Goal: Communication & Community: Participate in discussion

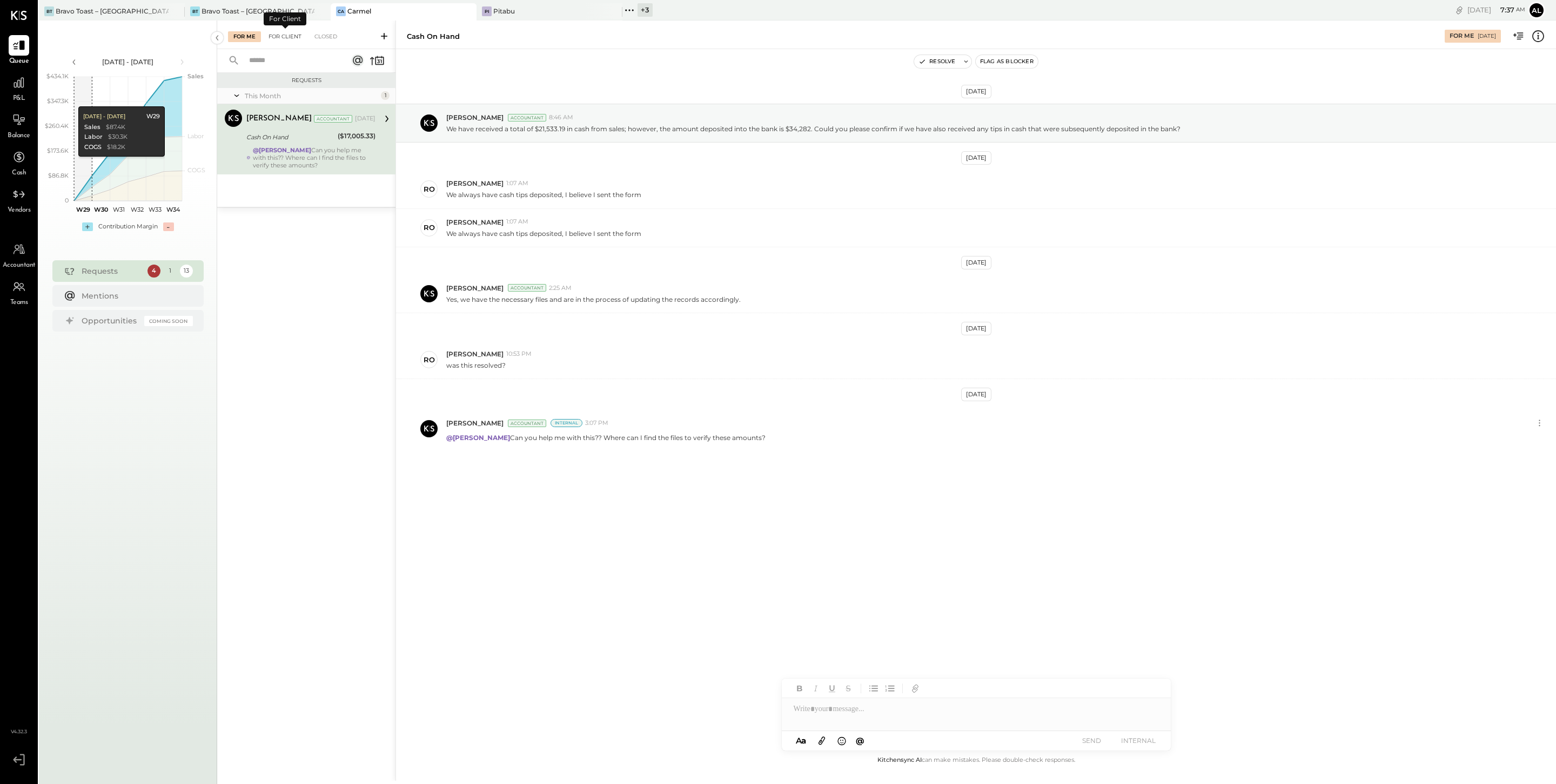
click at [291, 37] on div "For Client" at bounding box center [286, 36] width 44 height 10
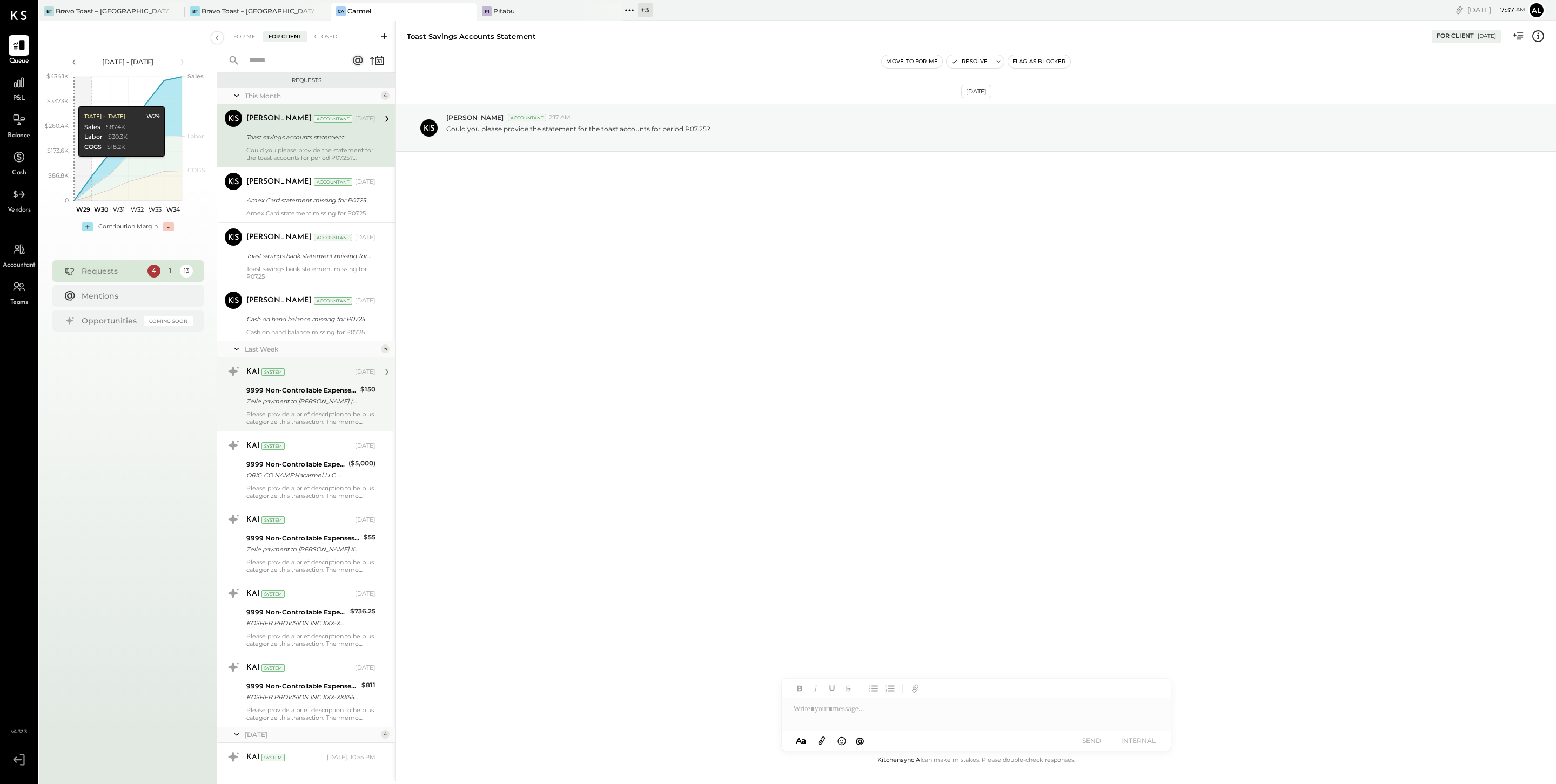
click at [322, 390] on div "9999 Non-Controllable Expenses:Other Income and Expenses:To Be Classified" at bounding box center [302, 390] width 110 height 10
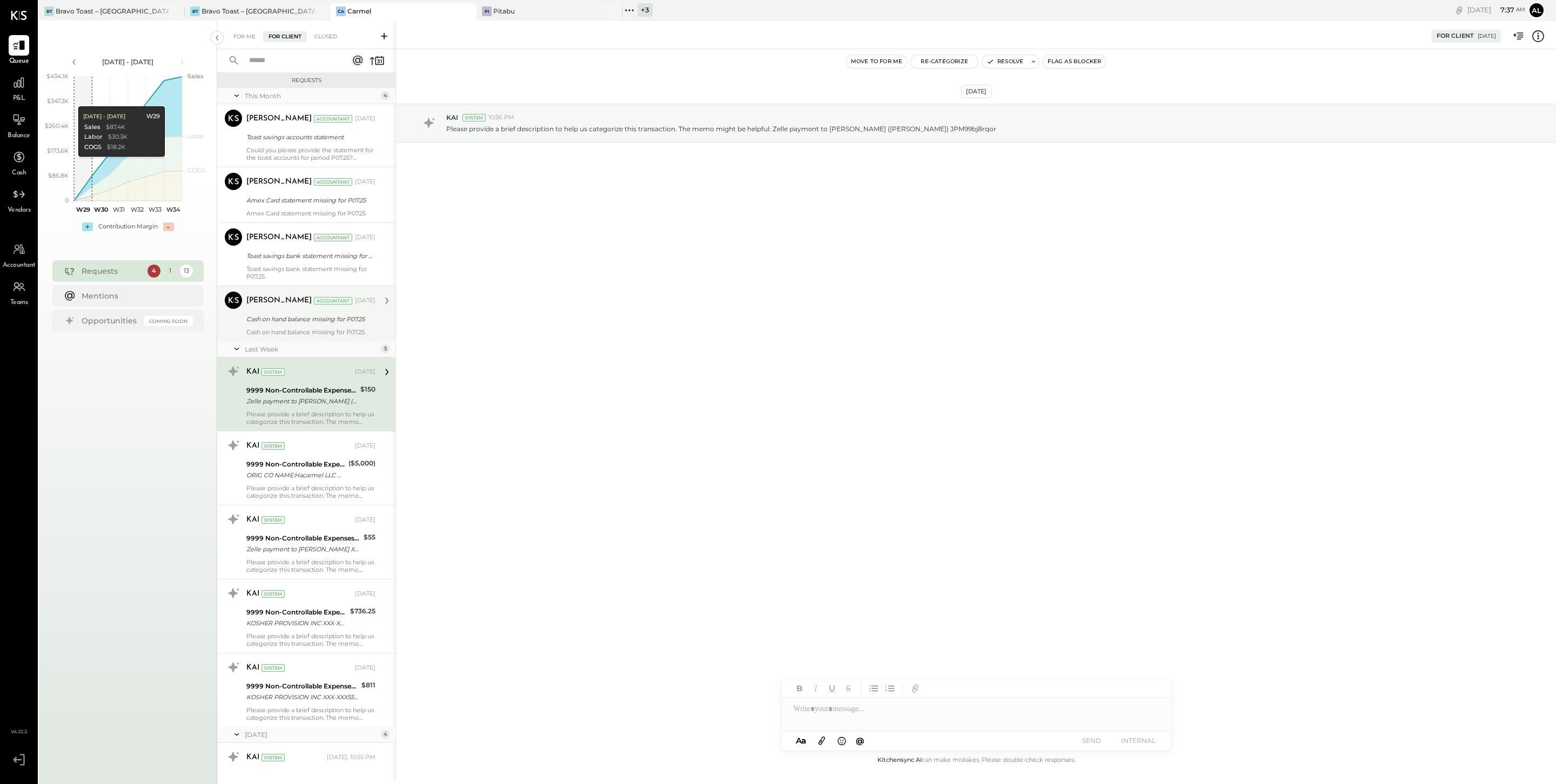
click at [295, 302] on div "[PERSON_NAME] Accountant" at bounding box center [300, 301] width 107 height 10
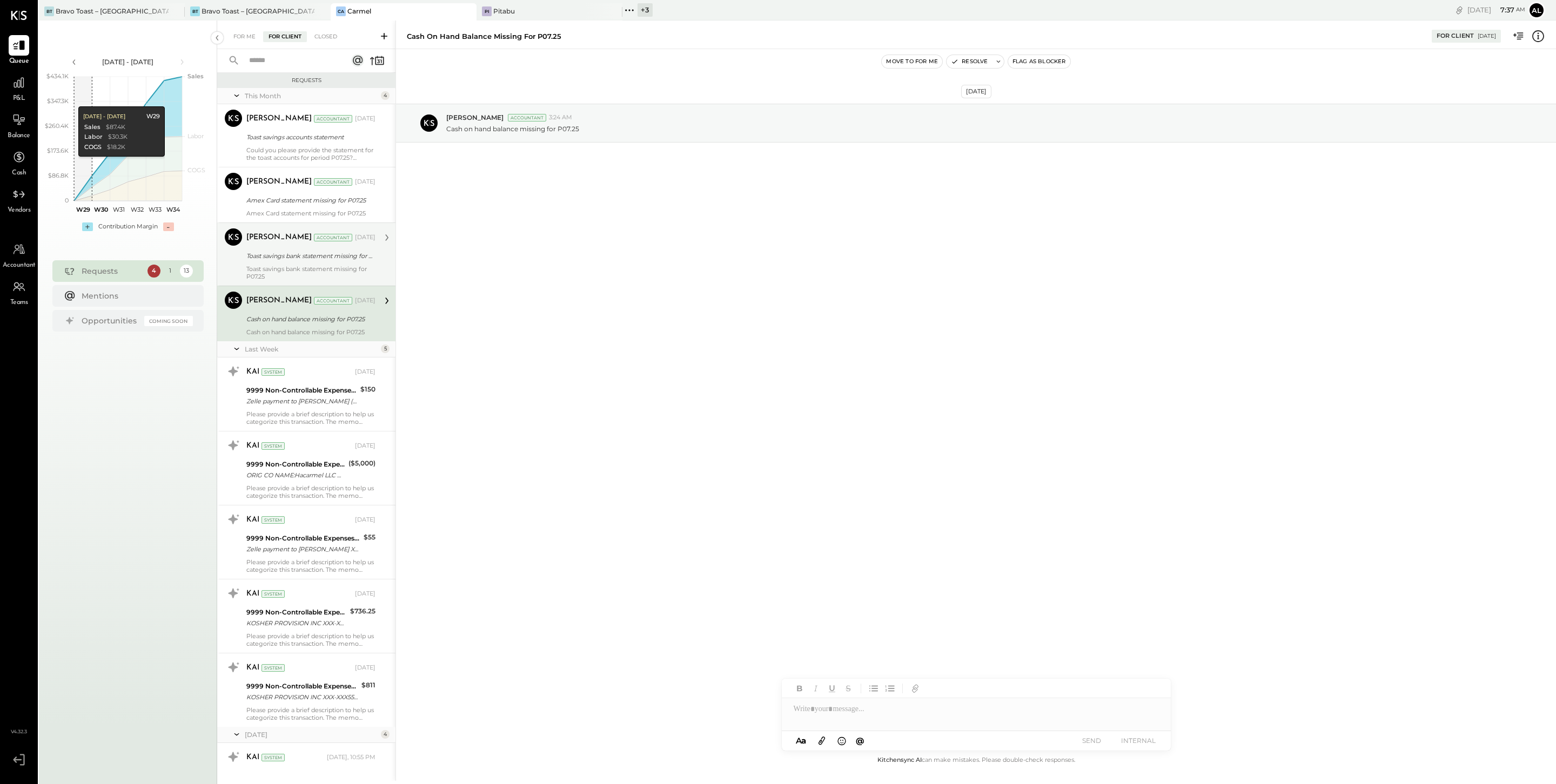
click at [293, 247] on div "[PERSON_NAME] Accountant [DATE] Toast savings bank statement missing for P07.25…" at bounding box center [311, 254] width 129 height 52
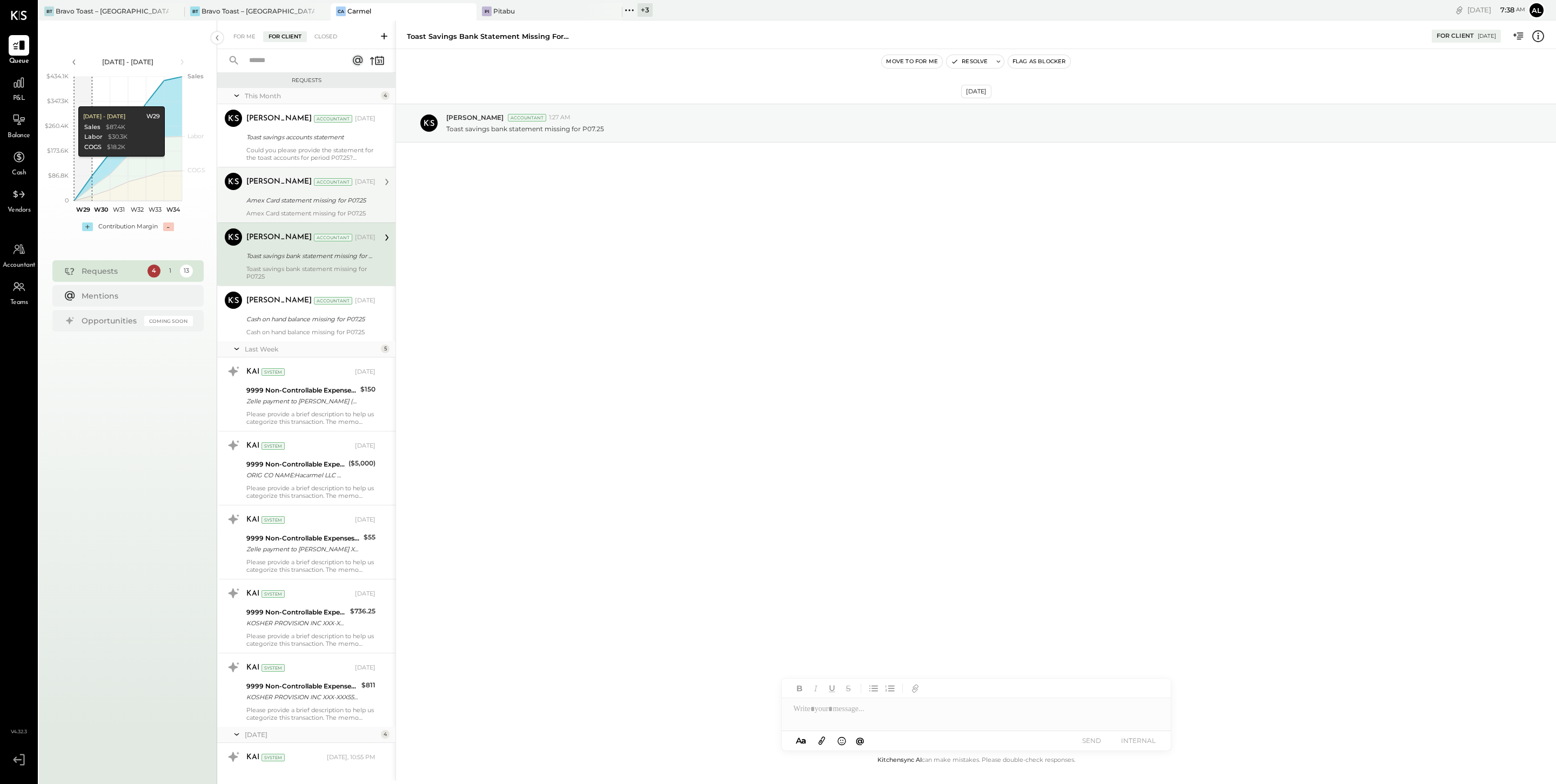
click at [300, 205] on div "Amex Card statement missing for P07.25" at bounding box center [309, 200] width 126 height 10
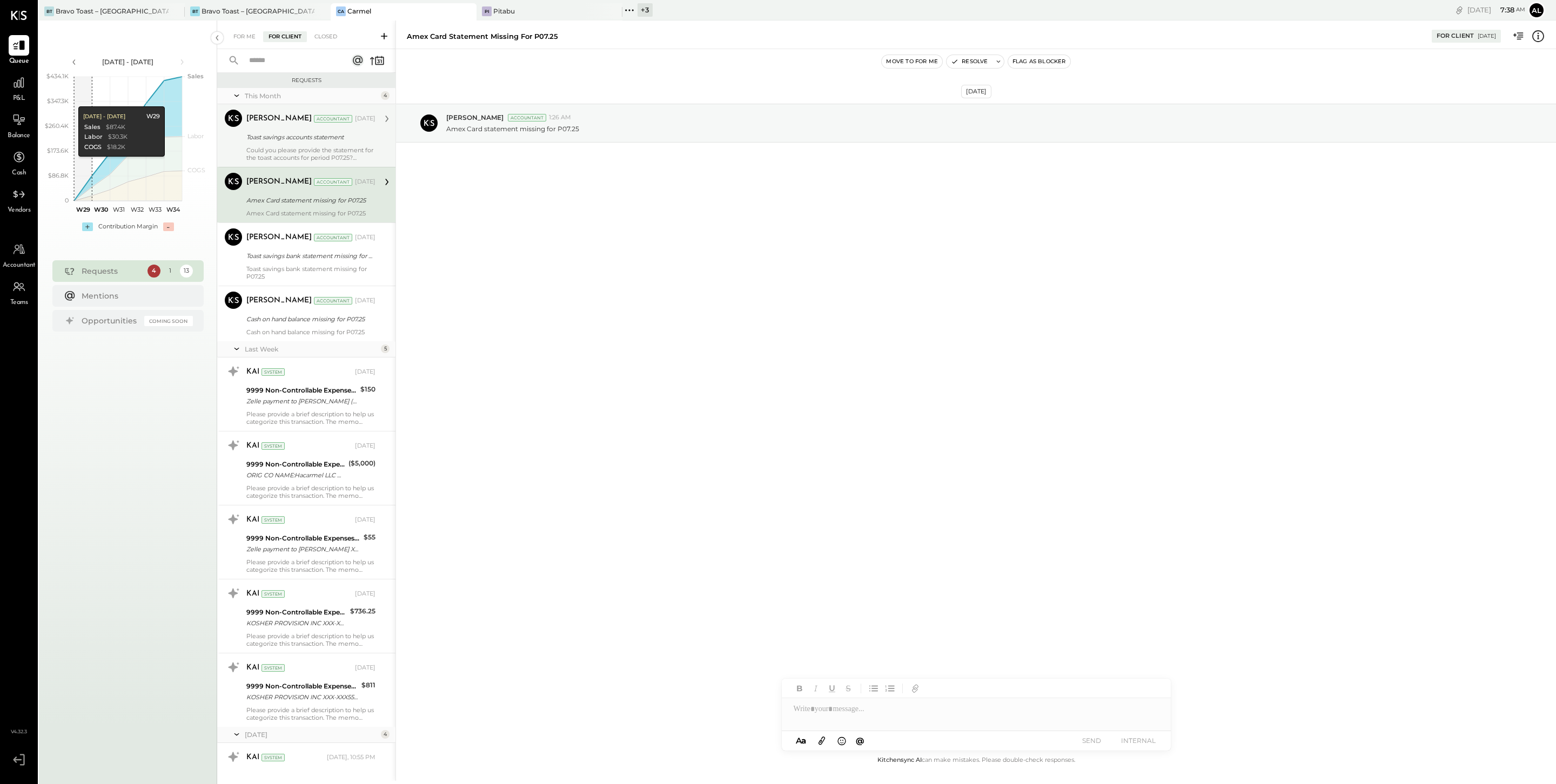
click at [286, 152] on div "Could you please provide the statement for the toast accounts for period P07.25?" at bounding box center [311, 154] width 129 height 15
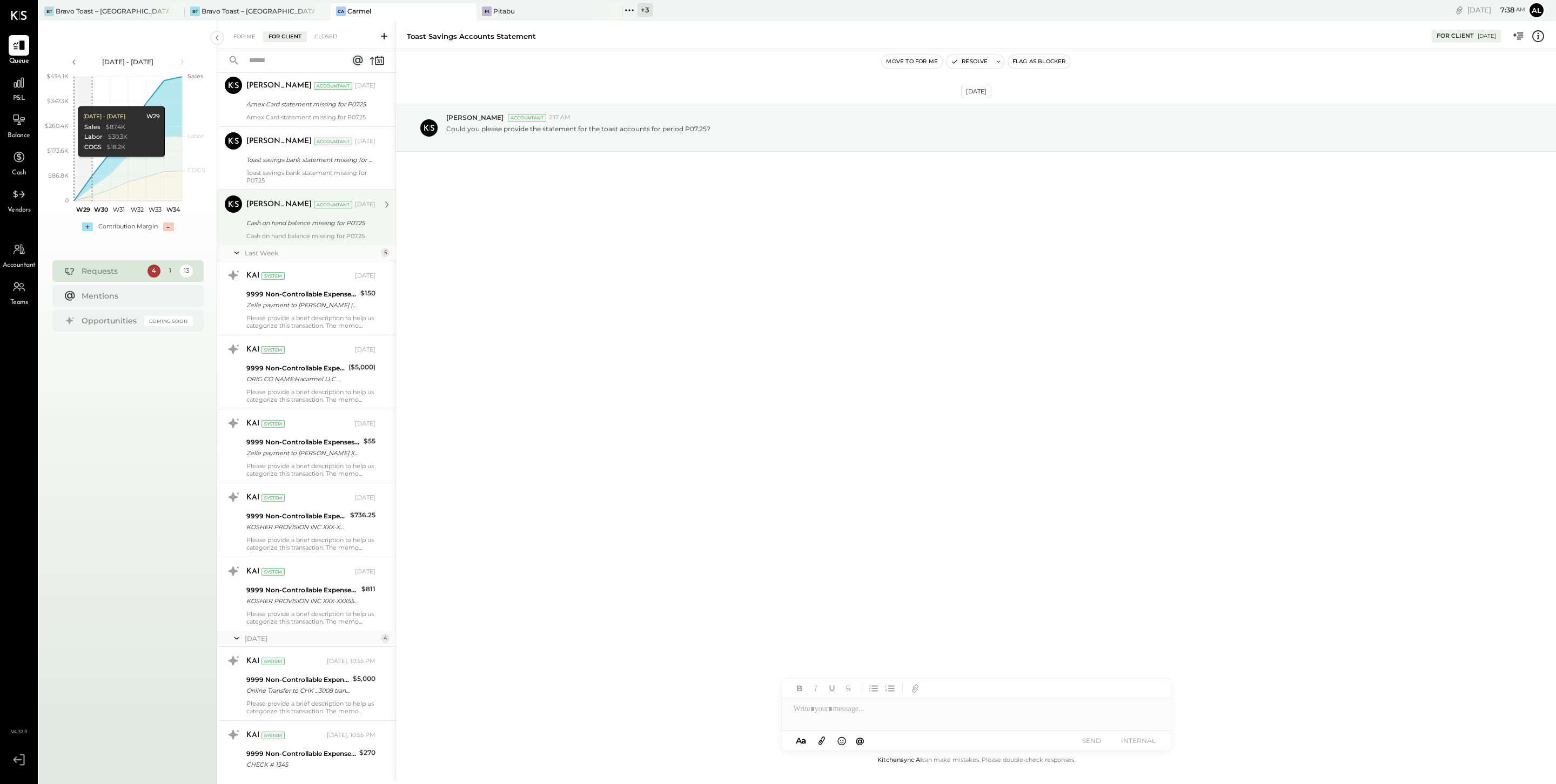
scroll to position [99, 0]
click at [318, 284] on div "9999 Non-Controllable Expenses:Other Income and Expenses:To Be Classified Zelle…" at bounding box center [302, 296] width 110 height 24
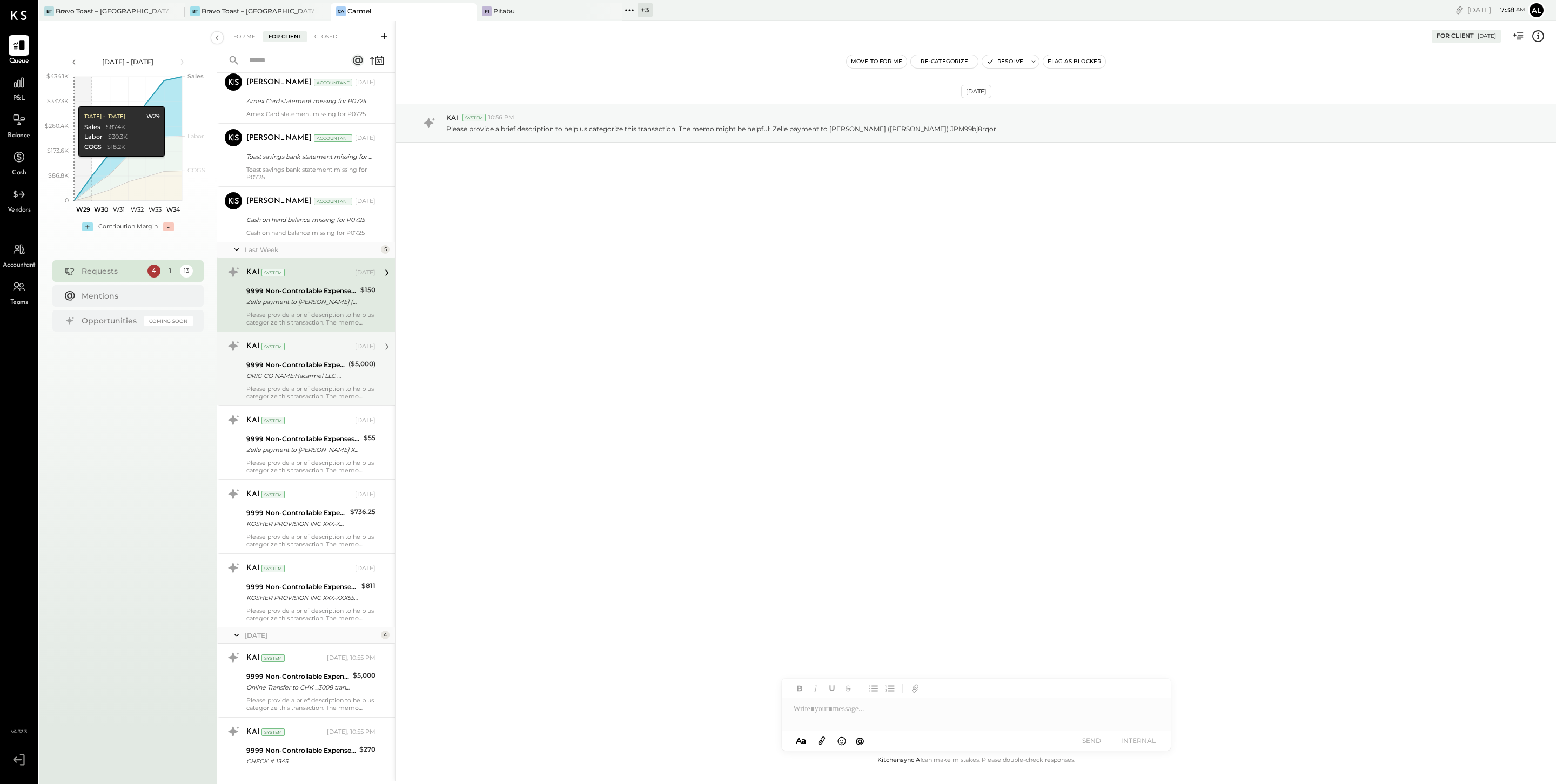
click at [324, 366] on div "9999 Non-Controllable Expenses:Other Income and Expenses:To Be Classified" at bounding box center [296, 364] width 99 height 10
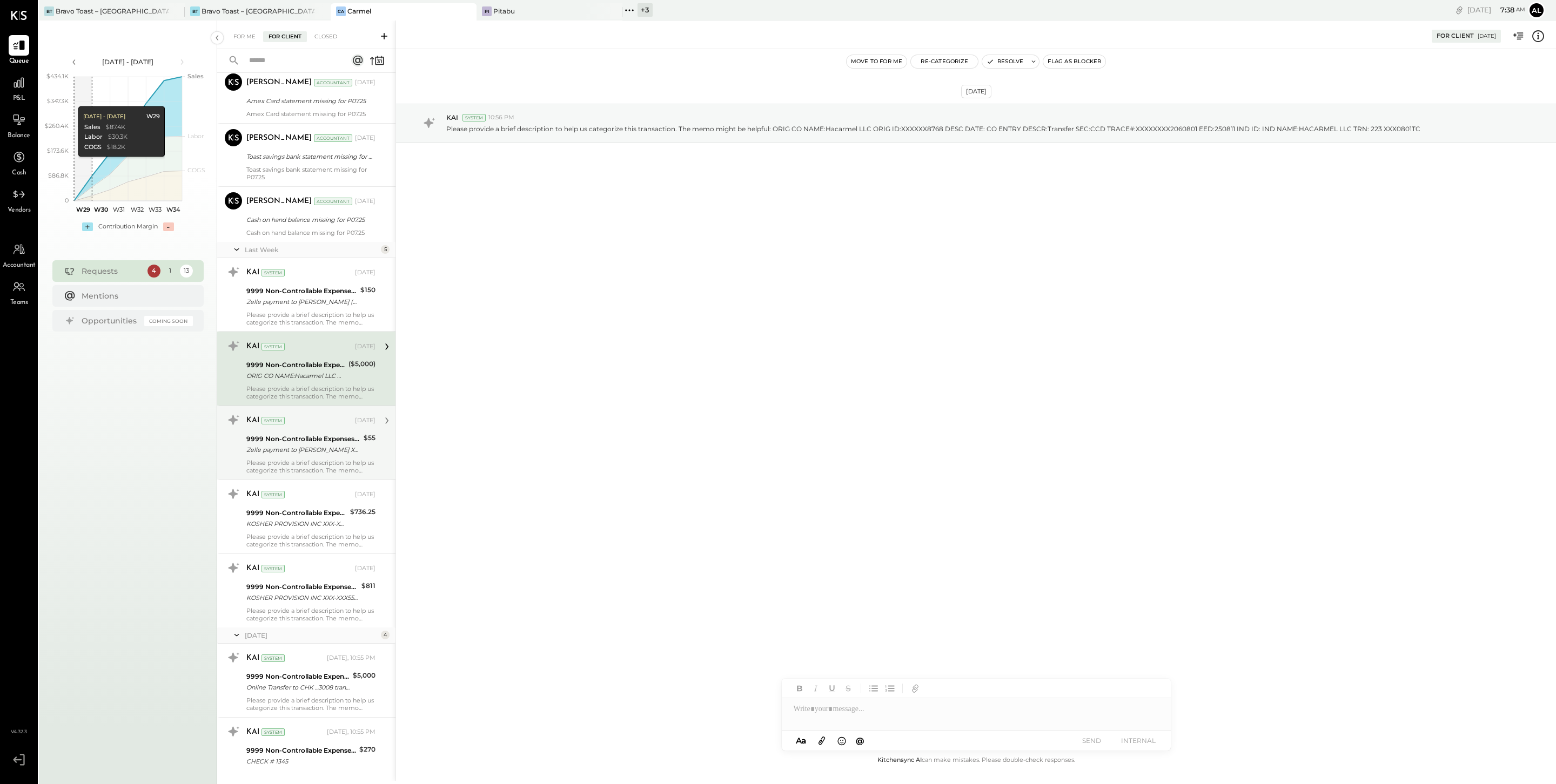
click at [323, 448] on div "Zelle payment to [PERSON_NAME] XXXXXXX5873" at bounding box center [304, 449] width 114 height 10
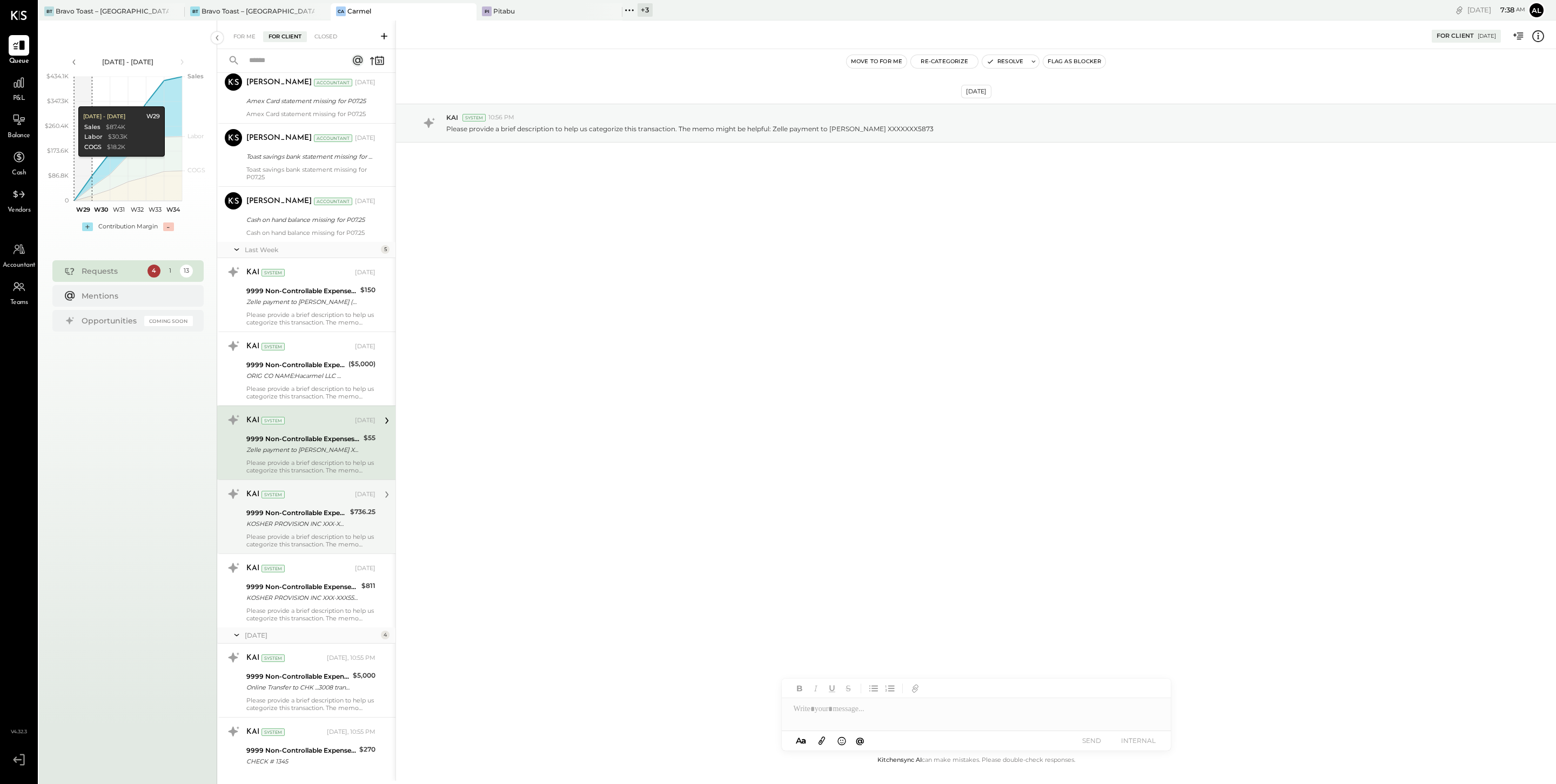
click at [322, 515] on div "9999 Non-Controllable Expenses:Other Income and Expenses:To Be Classified" at bounding box center [297, 513] width 101 height 10
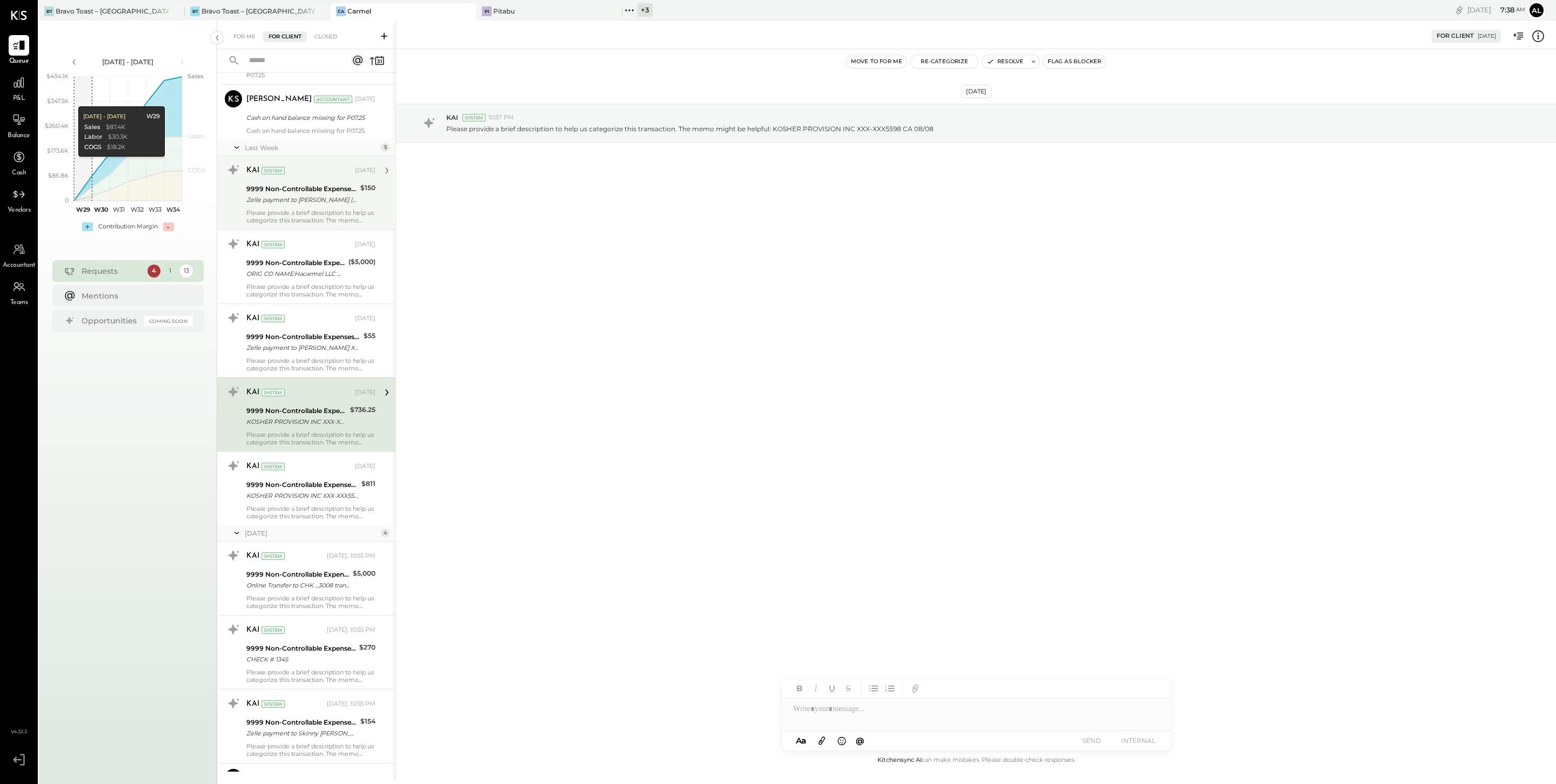
scroll to position [206, 0]
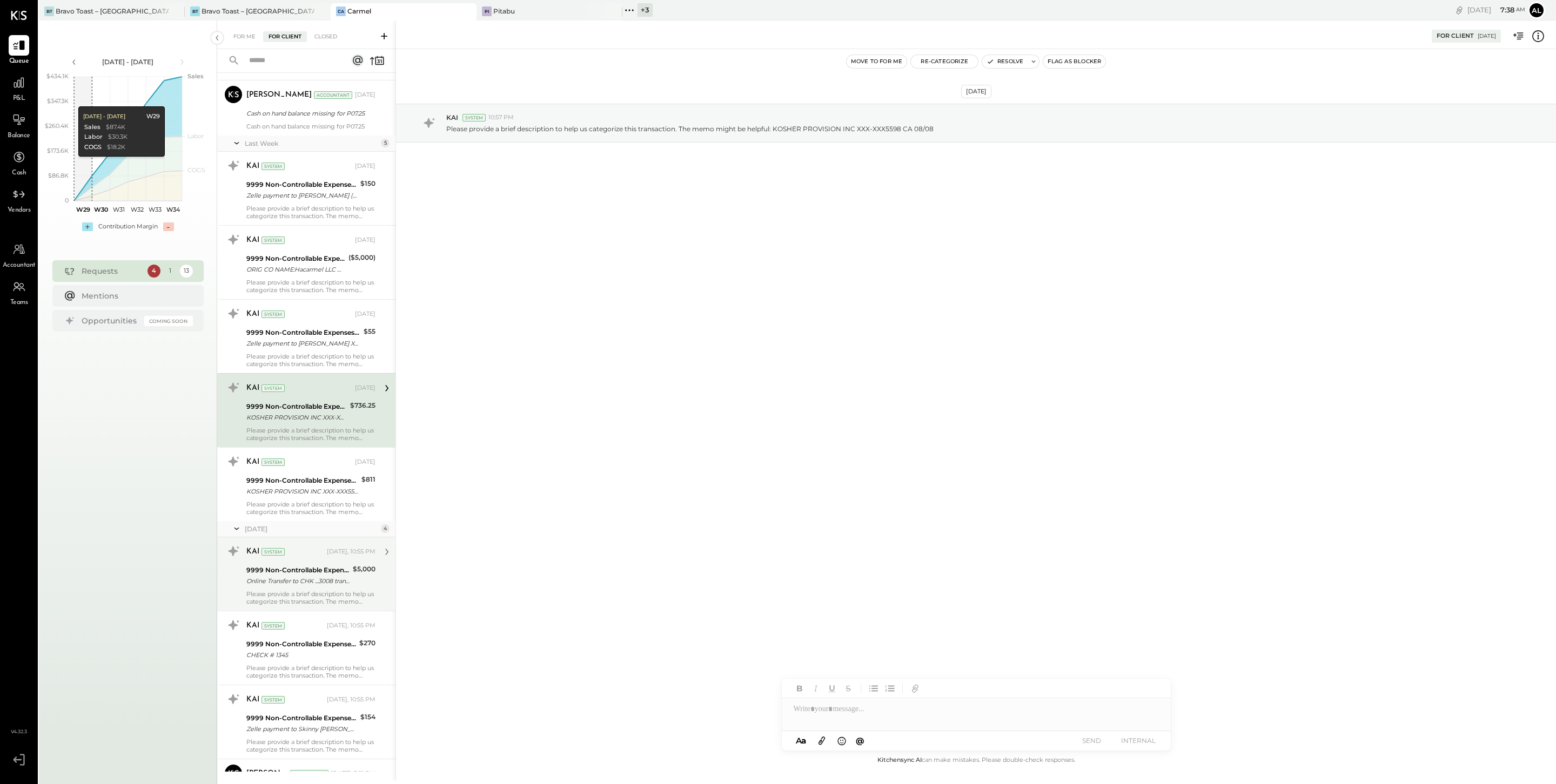
click at [320, 591] on div "Please provide a brief description to help us categorize this transaction. The …" at bounding box center [311, 598] width 129 height 15
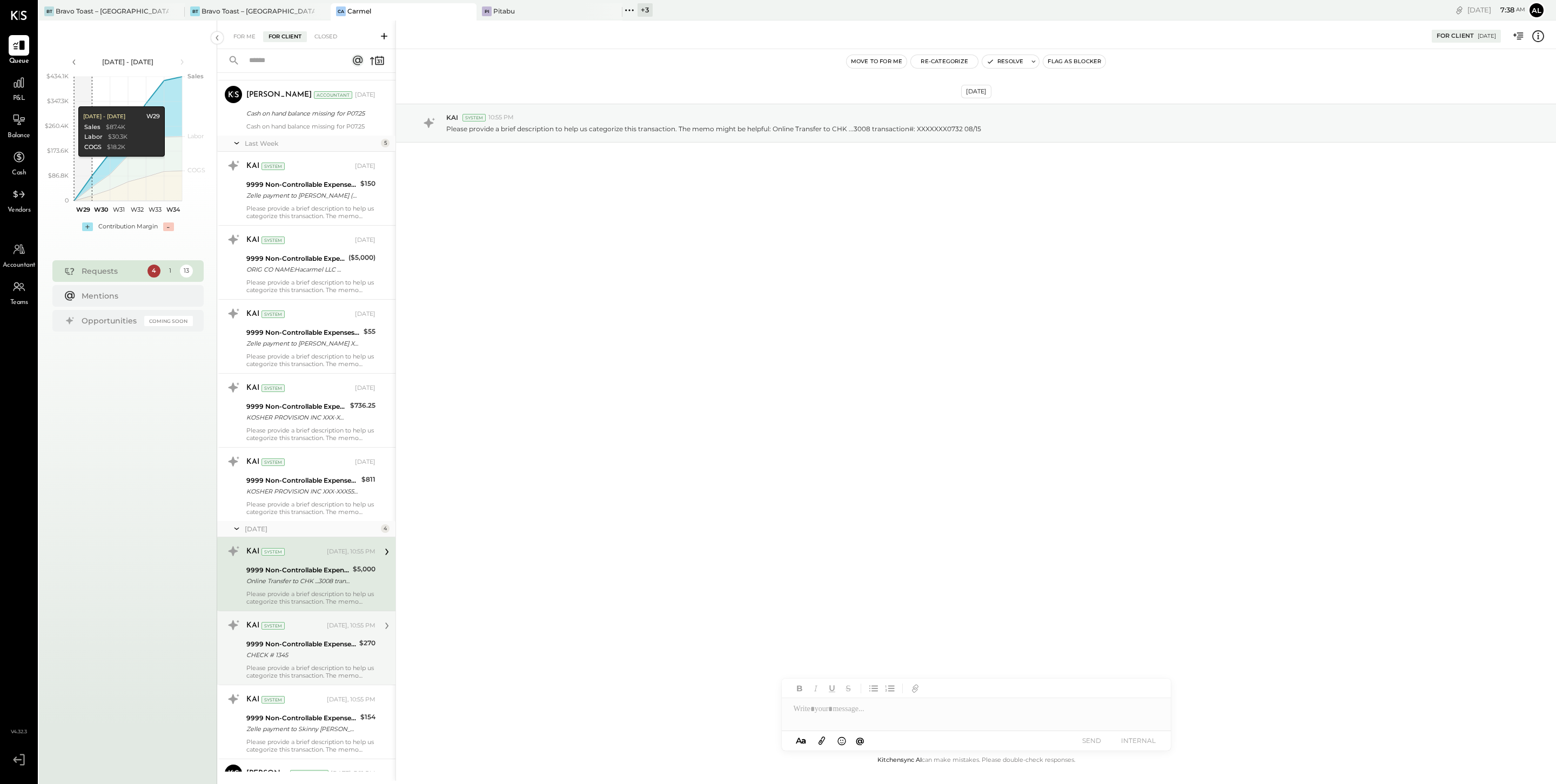
click at [324, 636] on div "KAI System [DATE], 10:55 PM" at bounding box center [311, 625] width 129 height 18
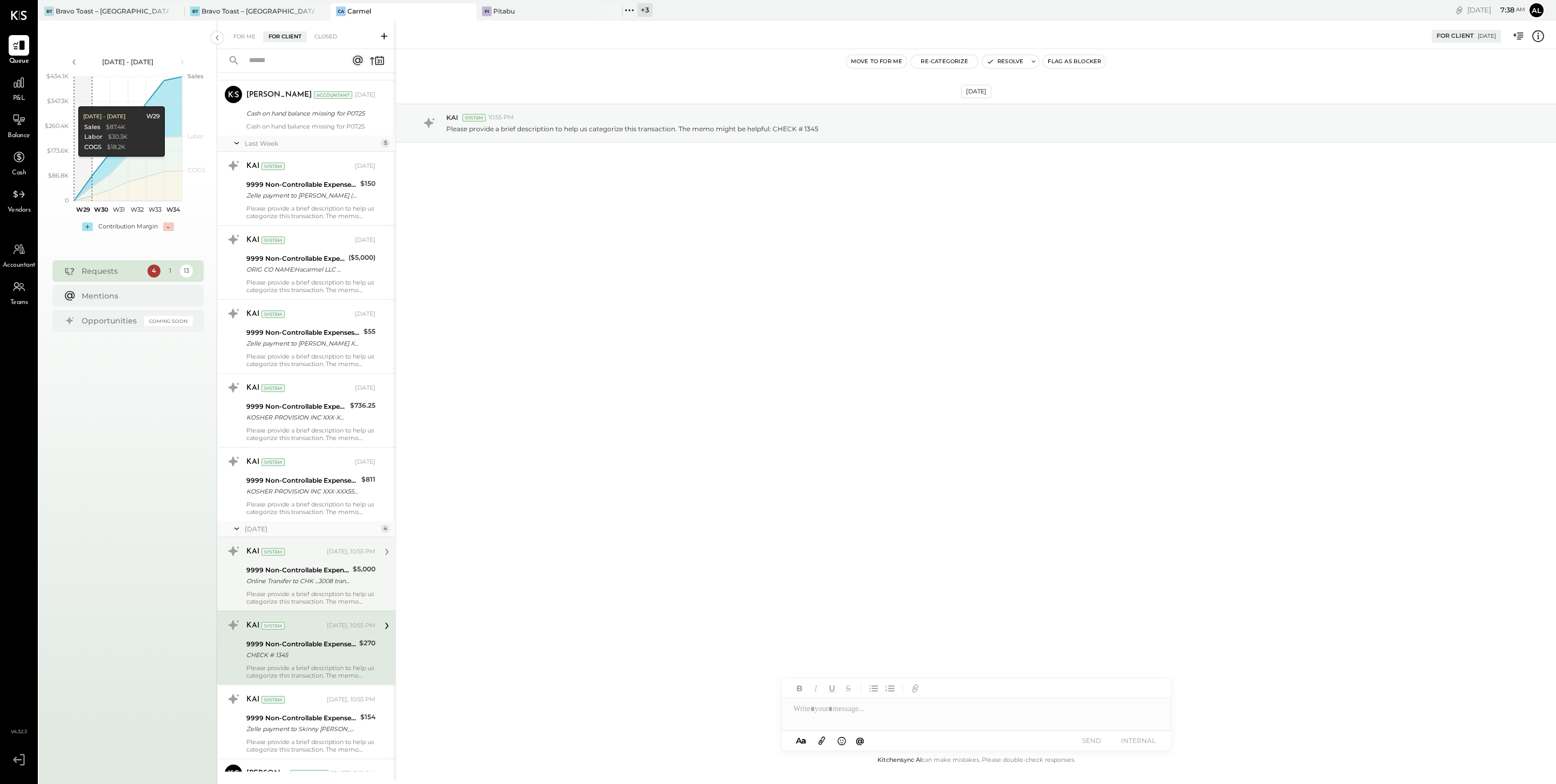
scroll to position [290, 0]
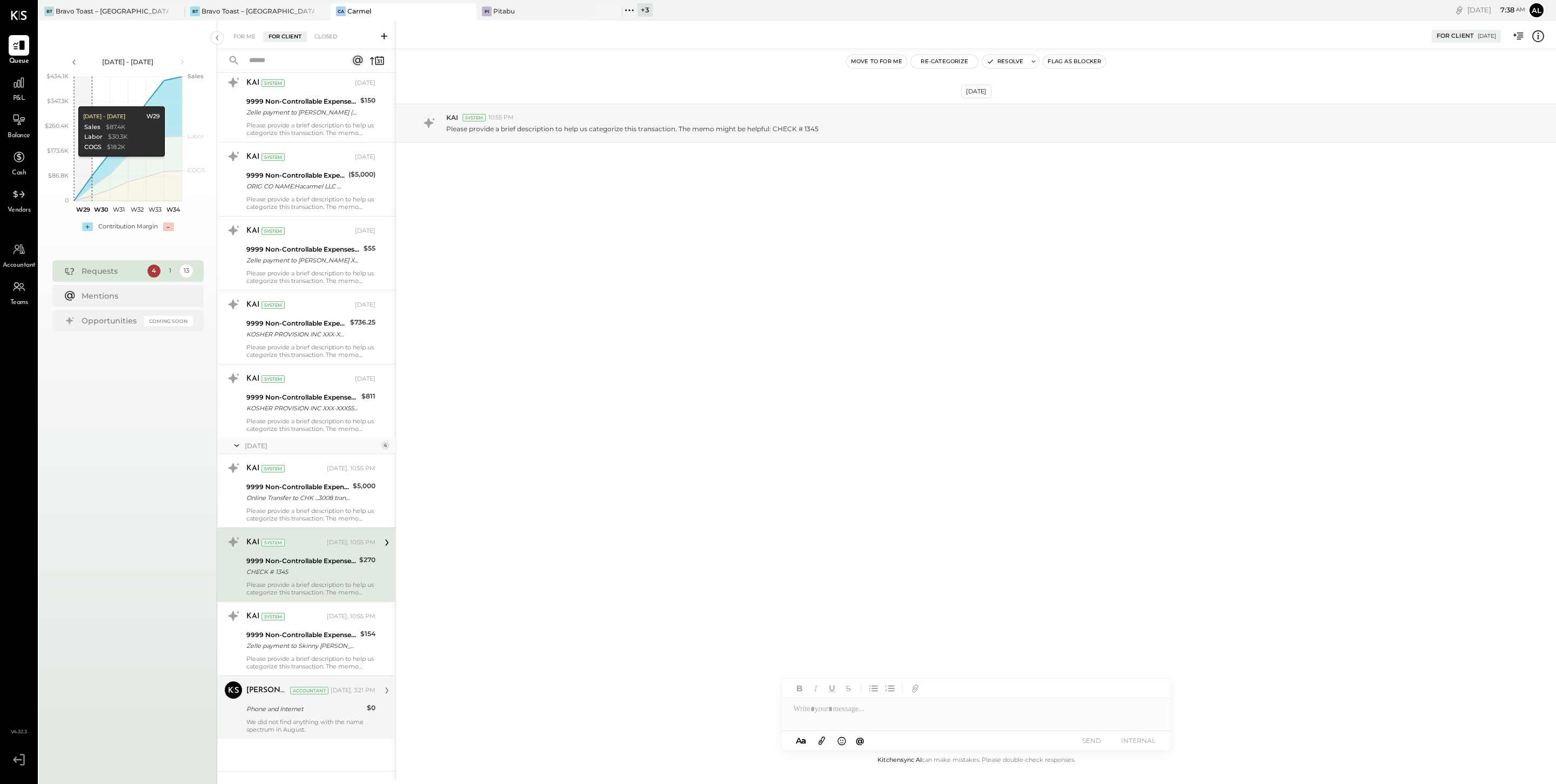
click at [310, 706] on div "Phone and Internet" at bounding box center [305, 709] width 117 height 10
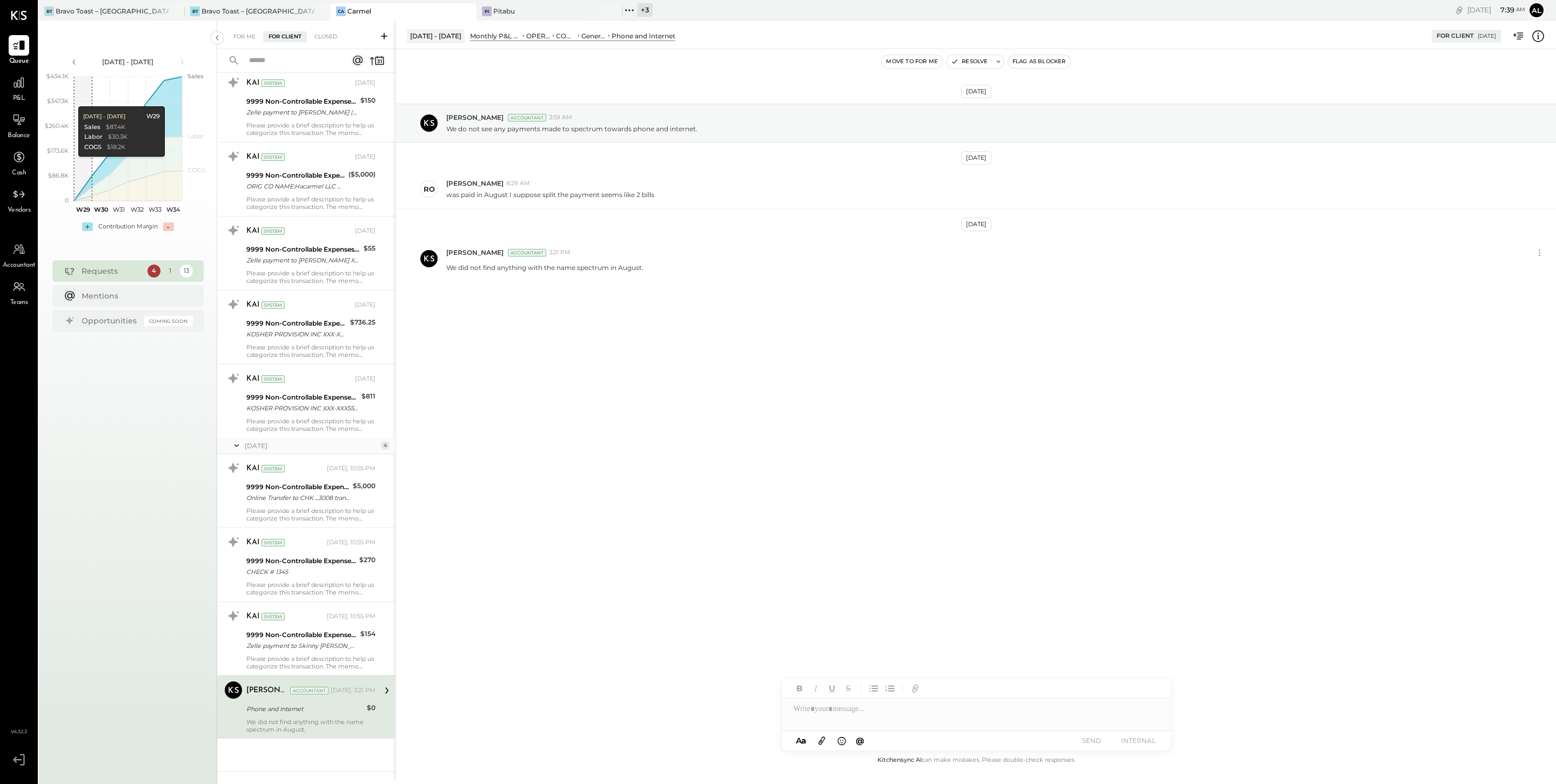
click at [843, 715] on div at bounding box center [976, 709] width 389 height 22
paste div
click at [1097, 741] on button "SEND" at bounding box center [1092, 740] width 43 height 14
click at [312, 177] on div "9999 Non-Controllable Expenses:Other Income and Expenses:To Be Classified" at bounding box center [296, 175] width 99 height 10
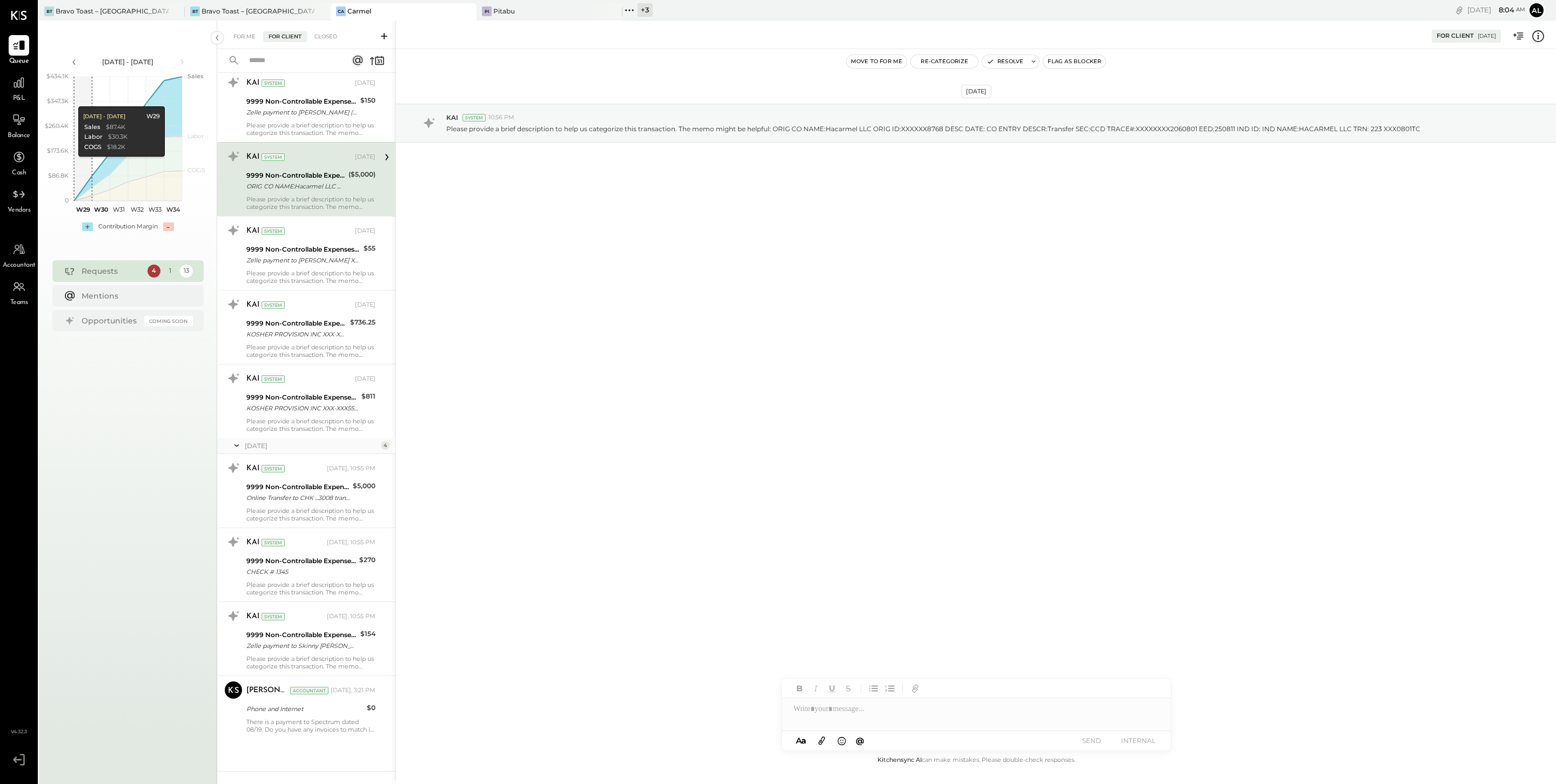
scroll to position [287, 0]
click at [127, 7] on div "[PERSON_NAME] Toast – [GEOGRAPHIC_DATA]" at bounding box center [104, 11] width 129 height 10
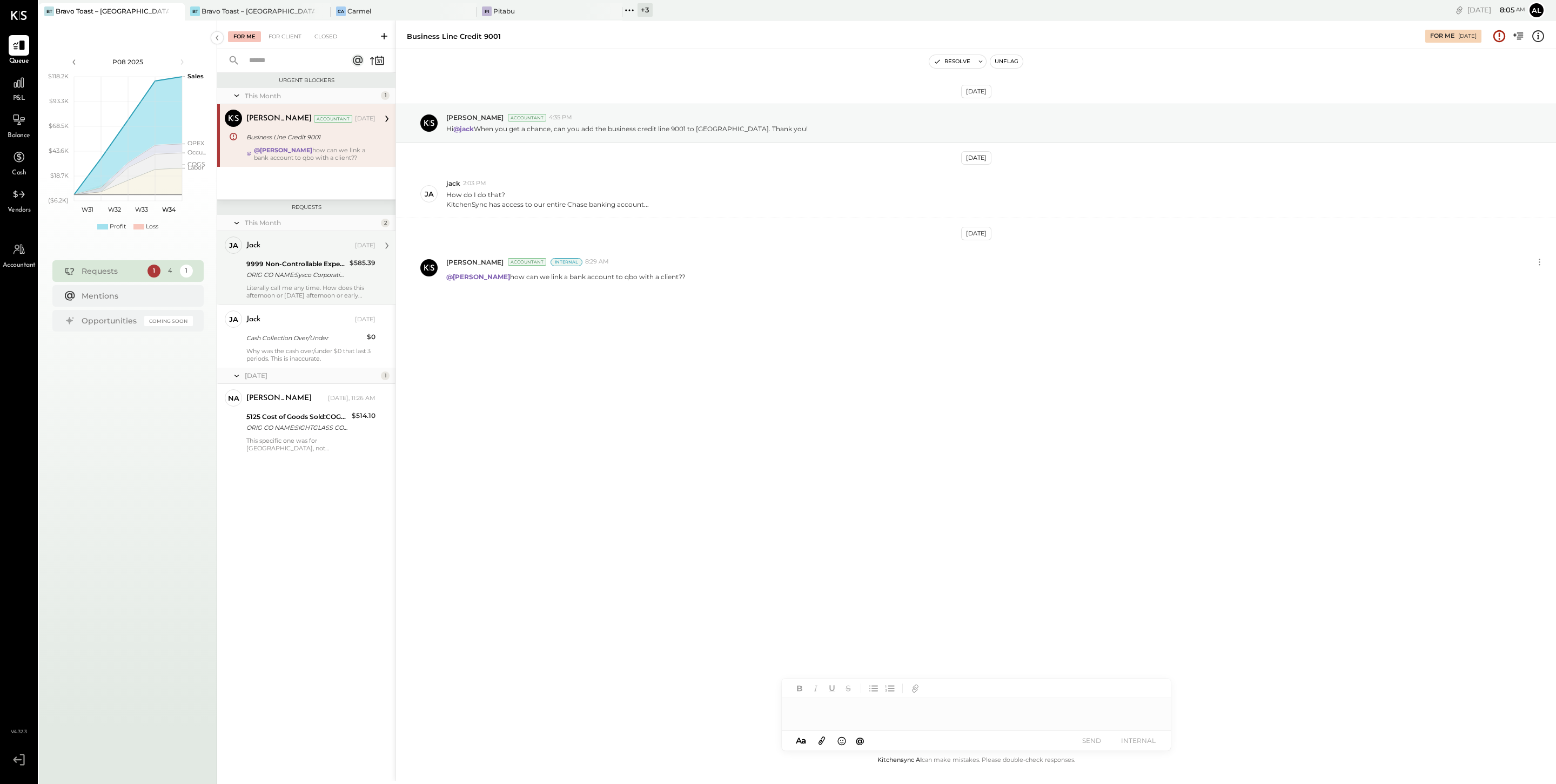
click at [298, 275] on div "ORIG CO NAME:Sysco Corporatio ORIG ID:XXXXXX4834 DESC DATE: CO ENTRY DESCR:Paym…" at bounding box center [296, 274] width 100 height 10
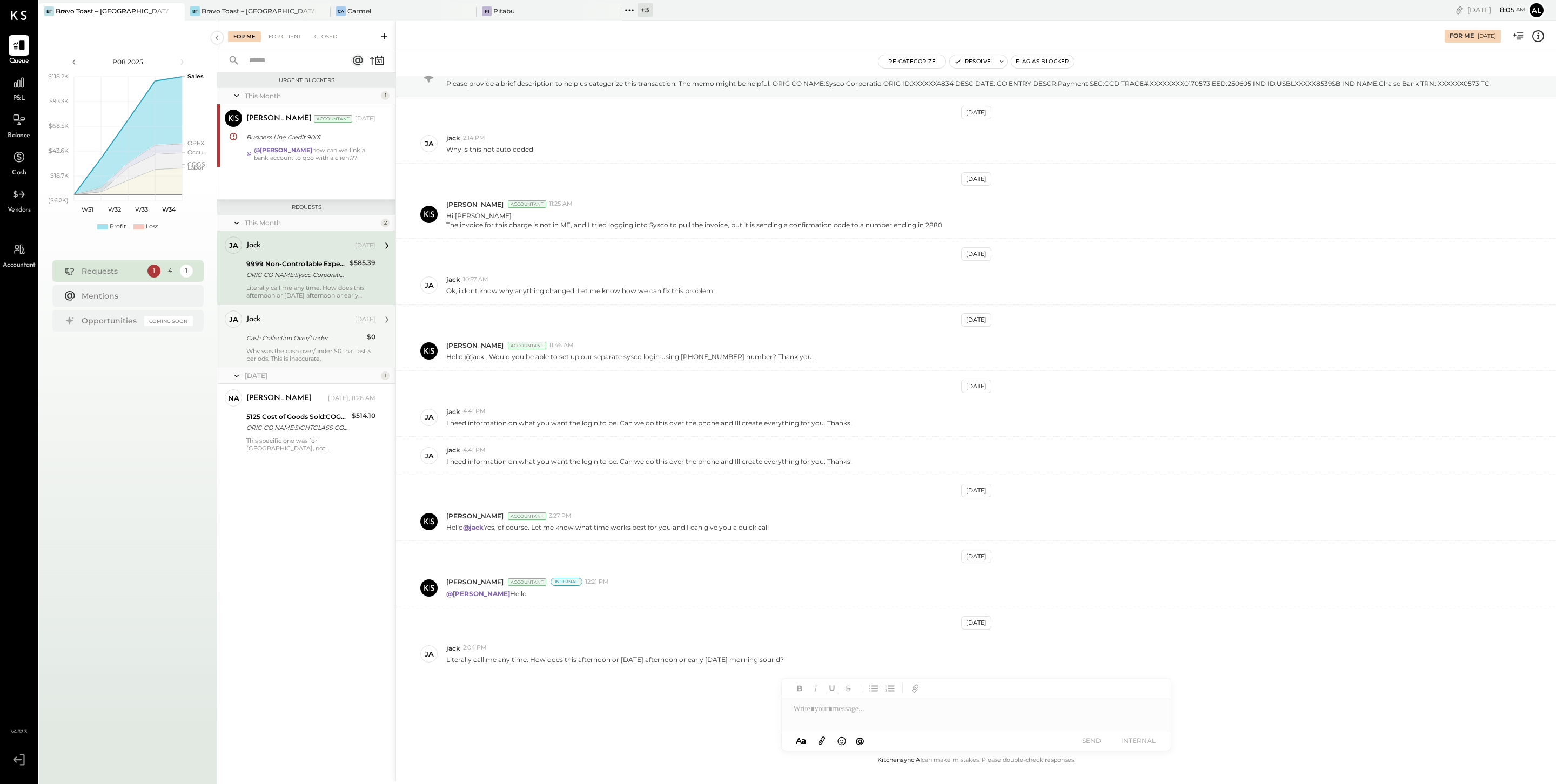
click at [298, 336] on div "Cash Collection Over/Under" at bounding box center [305, 338] width 117 height 10
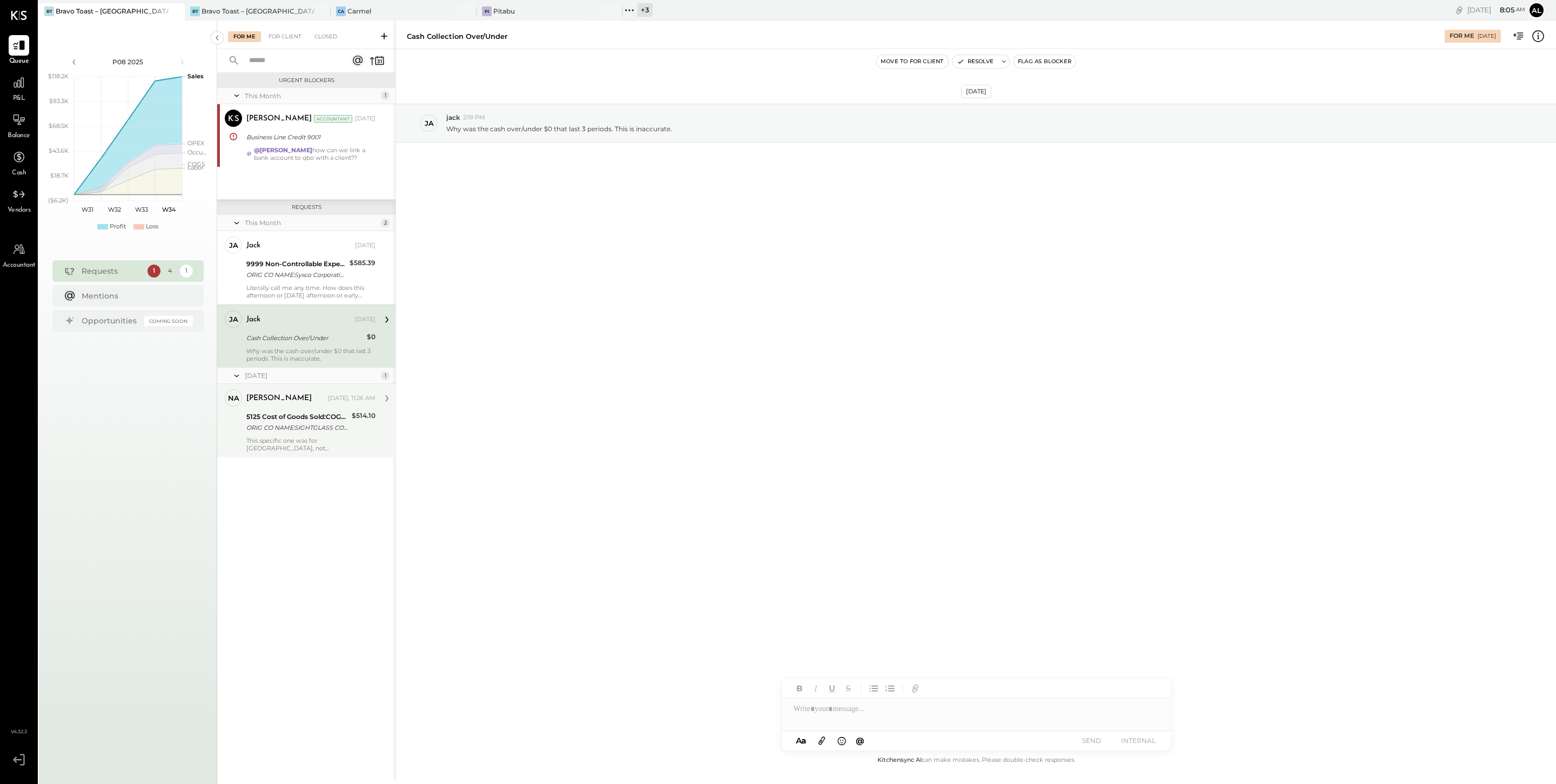
click at [296, 419] on div "5125 Cost of Goods Sold:COGS, Non-Alcoholic" at bounding box center [297, 417] width 102 height 10
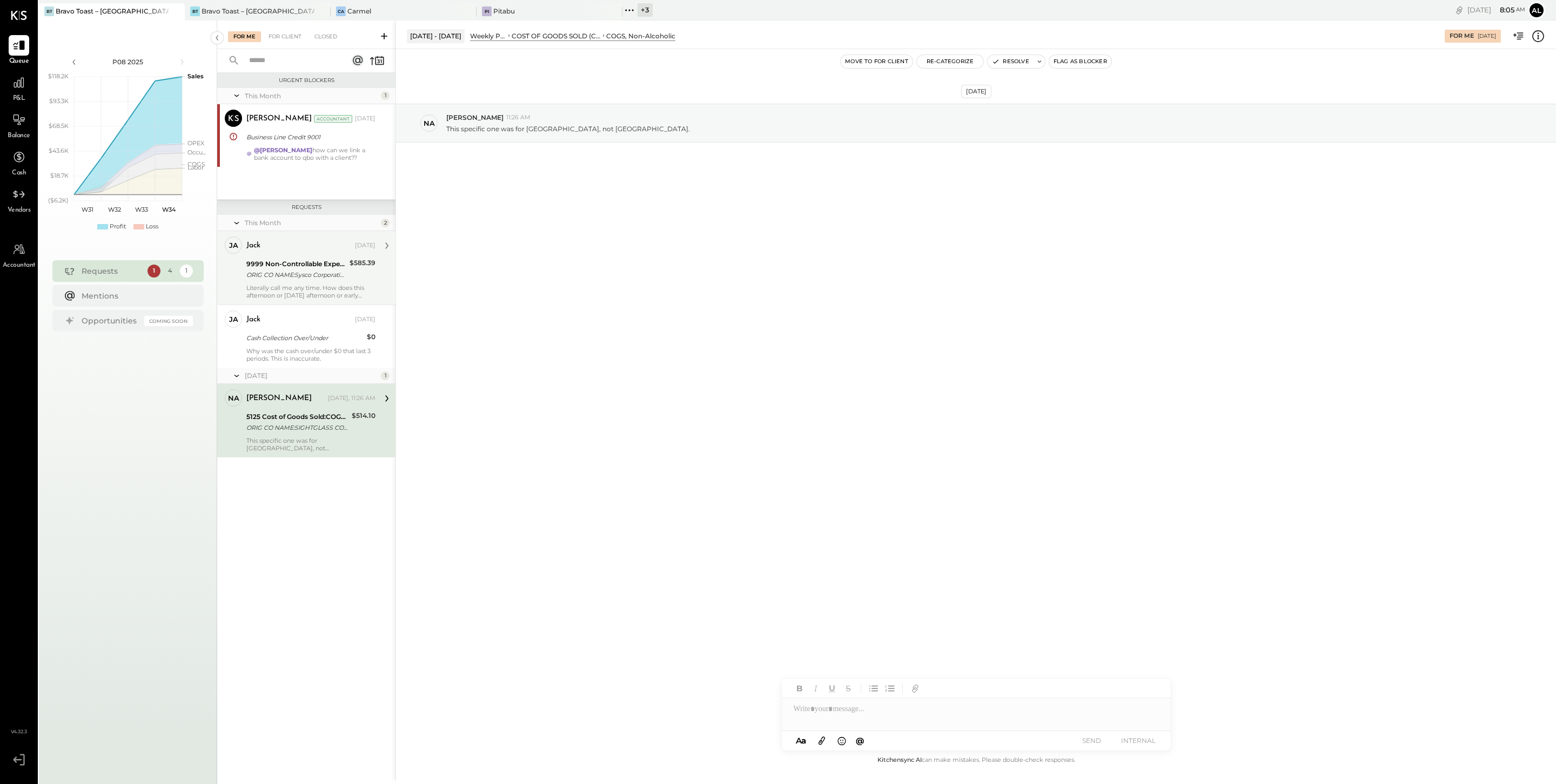
click at [296, 264] on div "9999 Non-Controllable Expenses:Other Income and Expenses:To Be Classified P&L" at bounding box center [296, 264] width 100 height 10
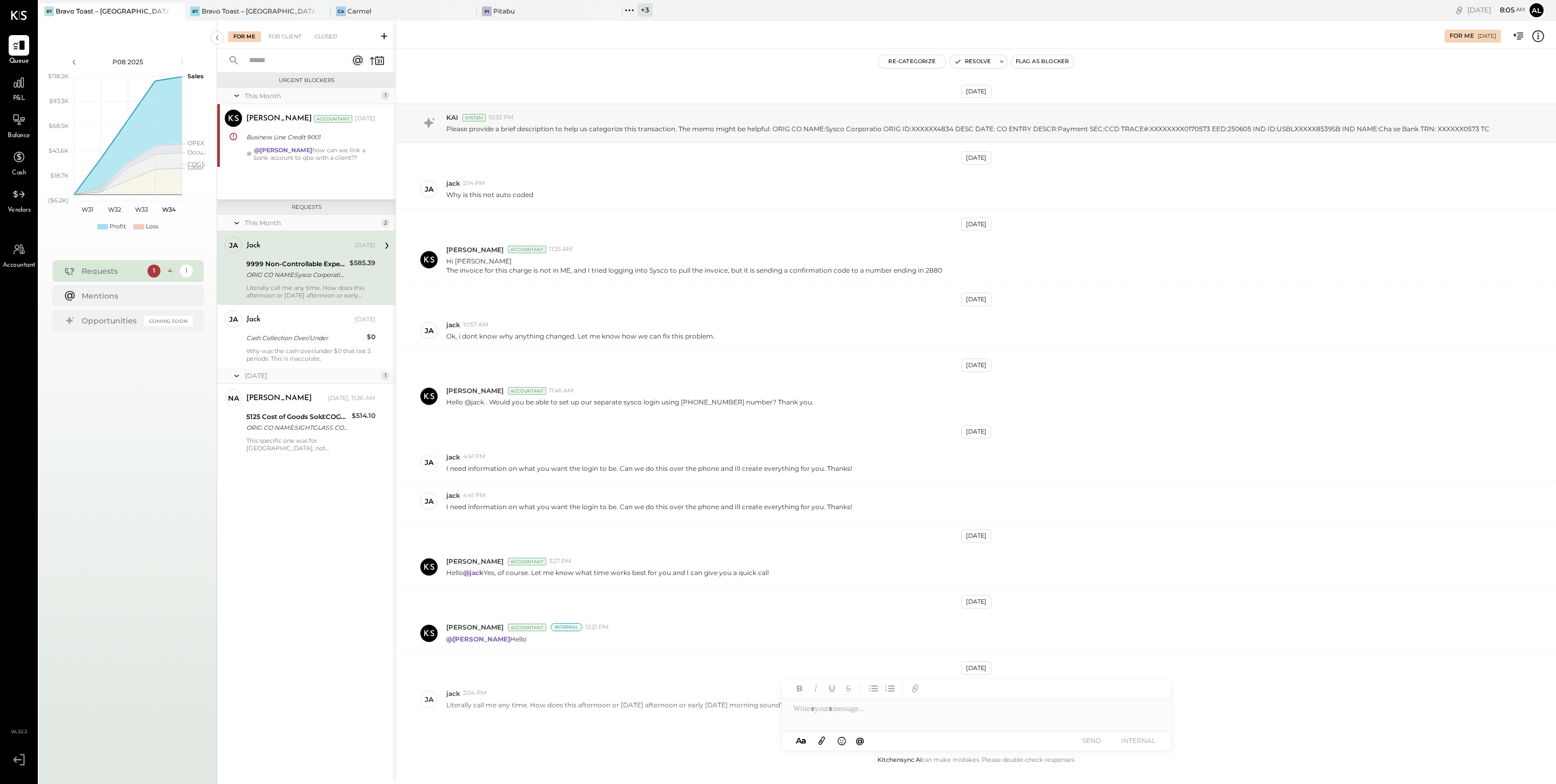
scroll to position [52, 0]
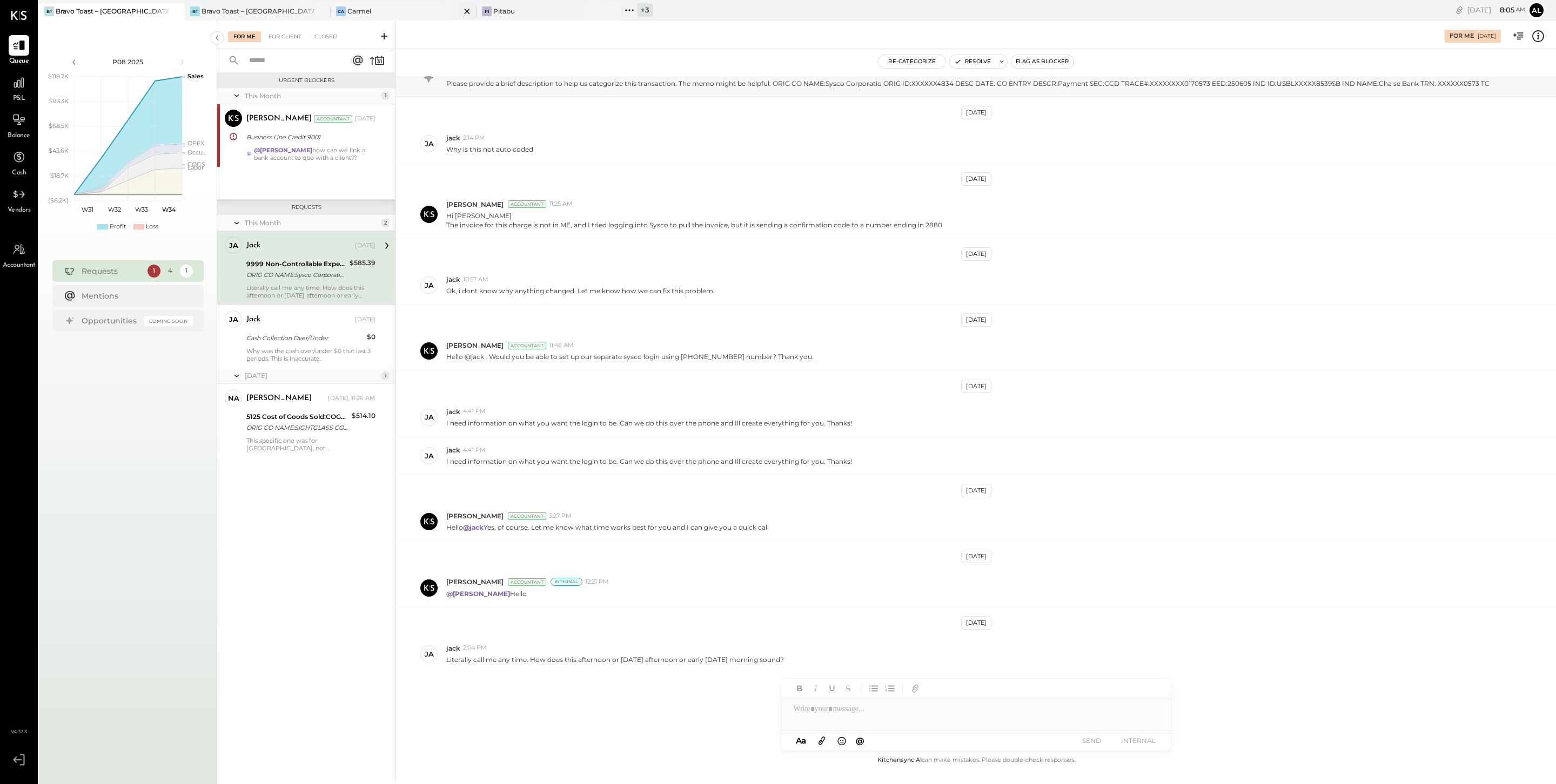
click at [369, 10] on div "Carmel" at bounding box center [359, 11] width 24 height 10
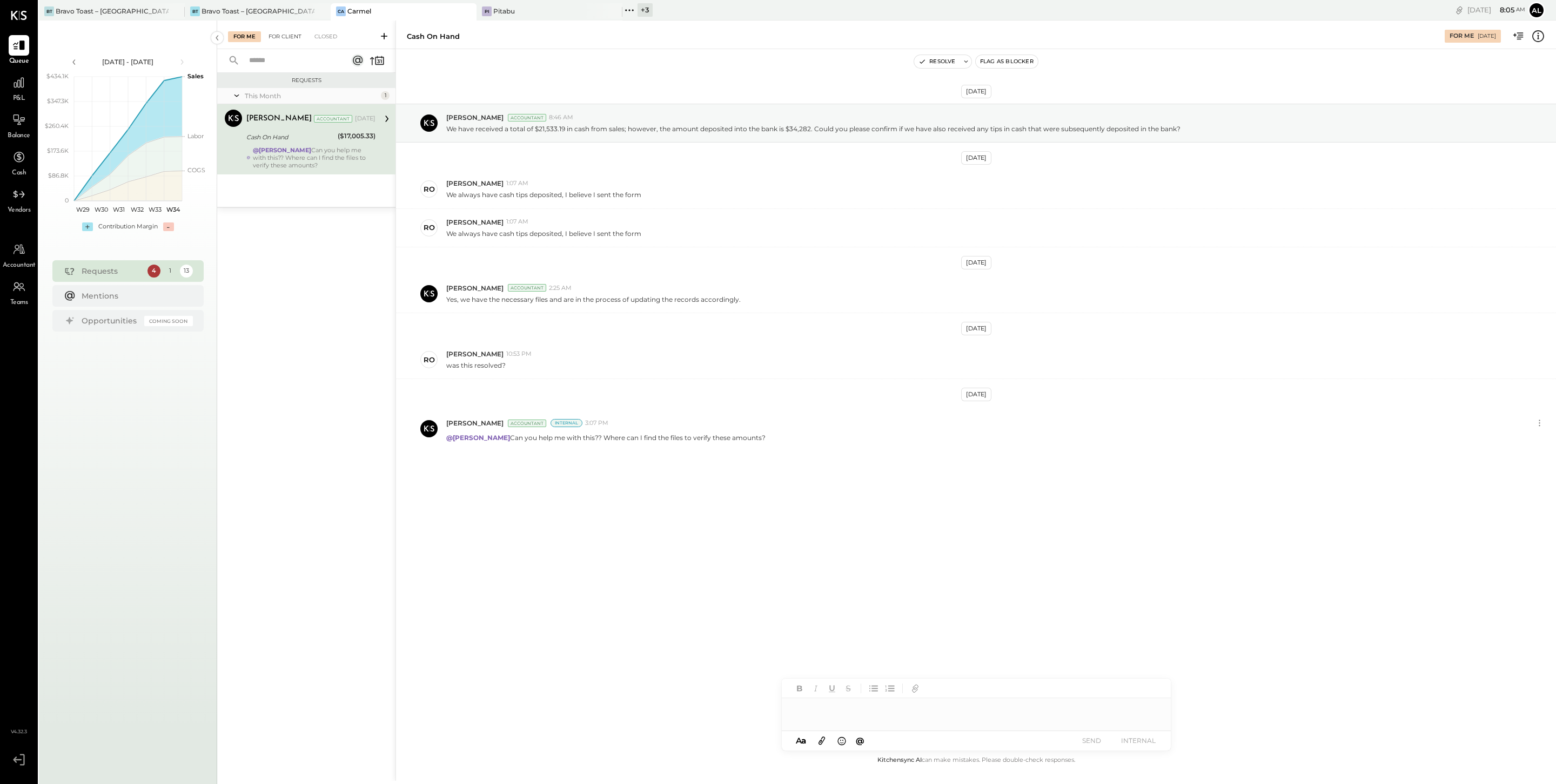
click at [277, 38] on div "For Client" at bounding box center [286, 36] width 44 height 10
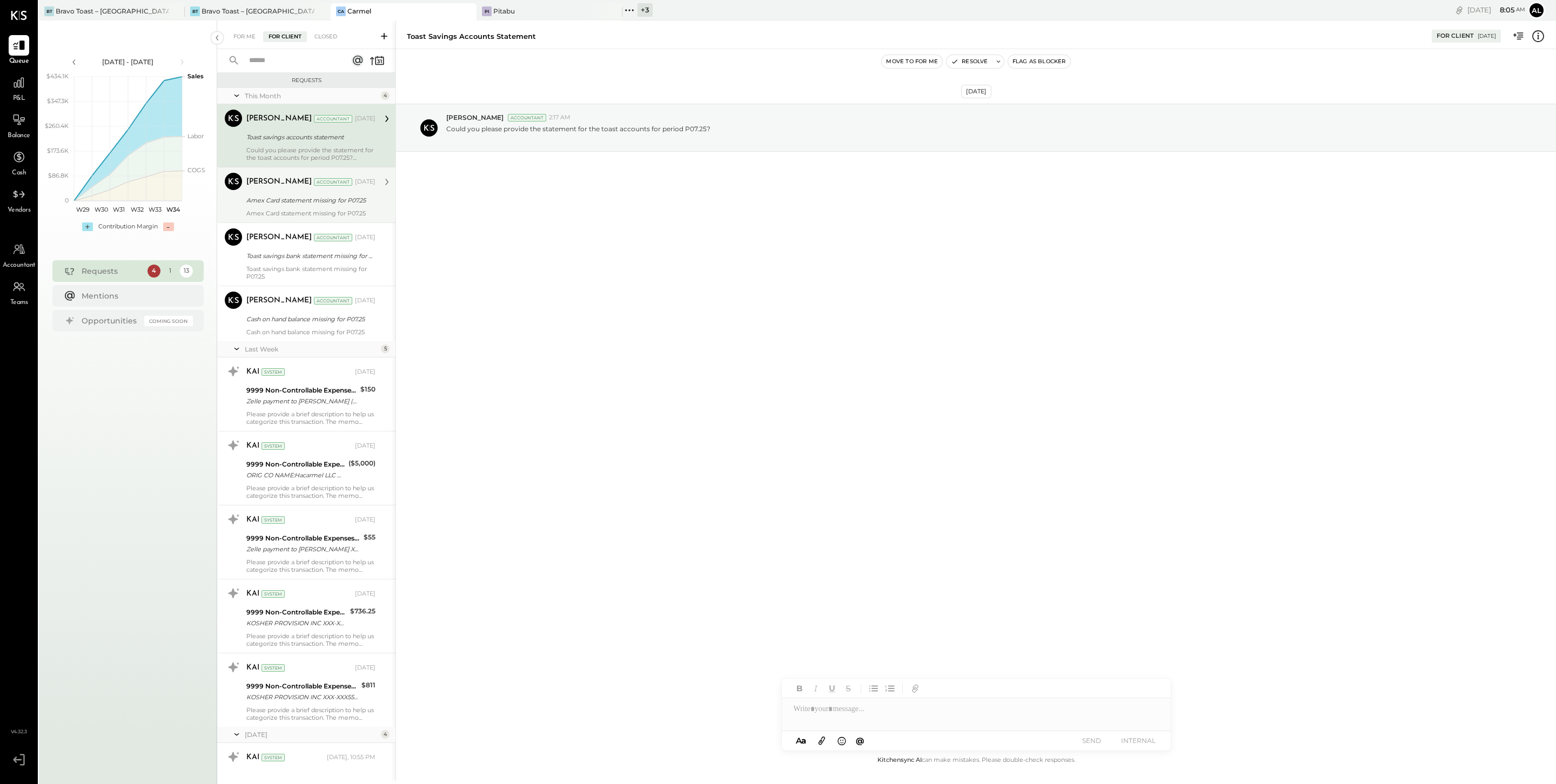
scroll to position [290, 0]
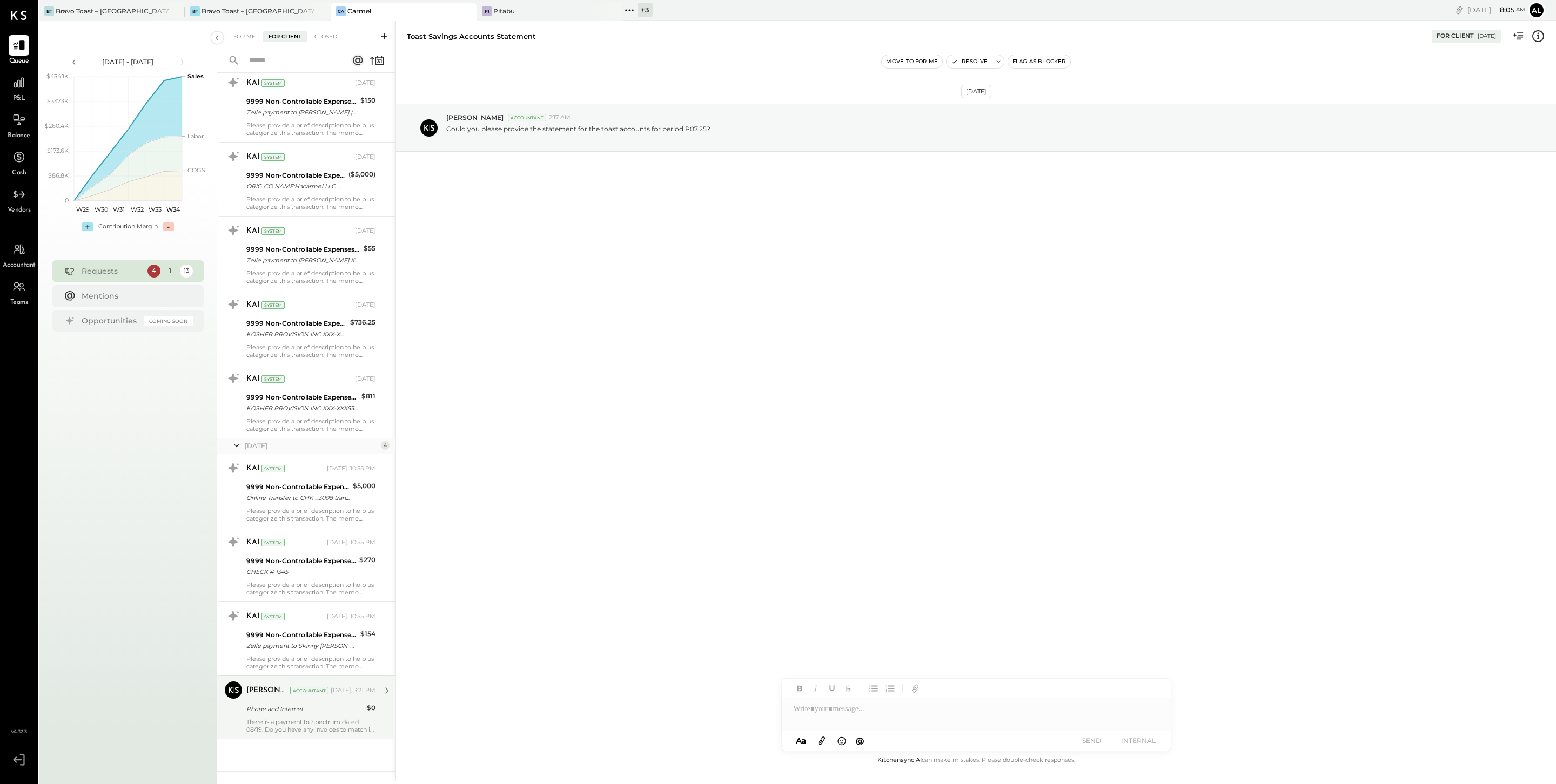
click at [320, 715] on div "Phone and Internet" at bounding box center [305, 710] width 117 height 13
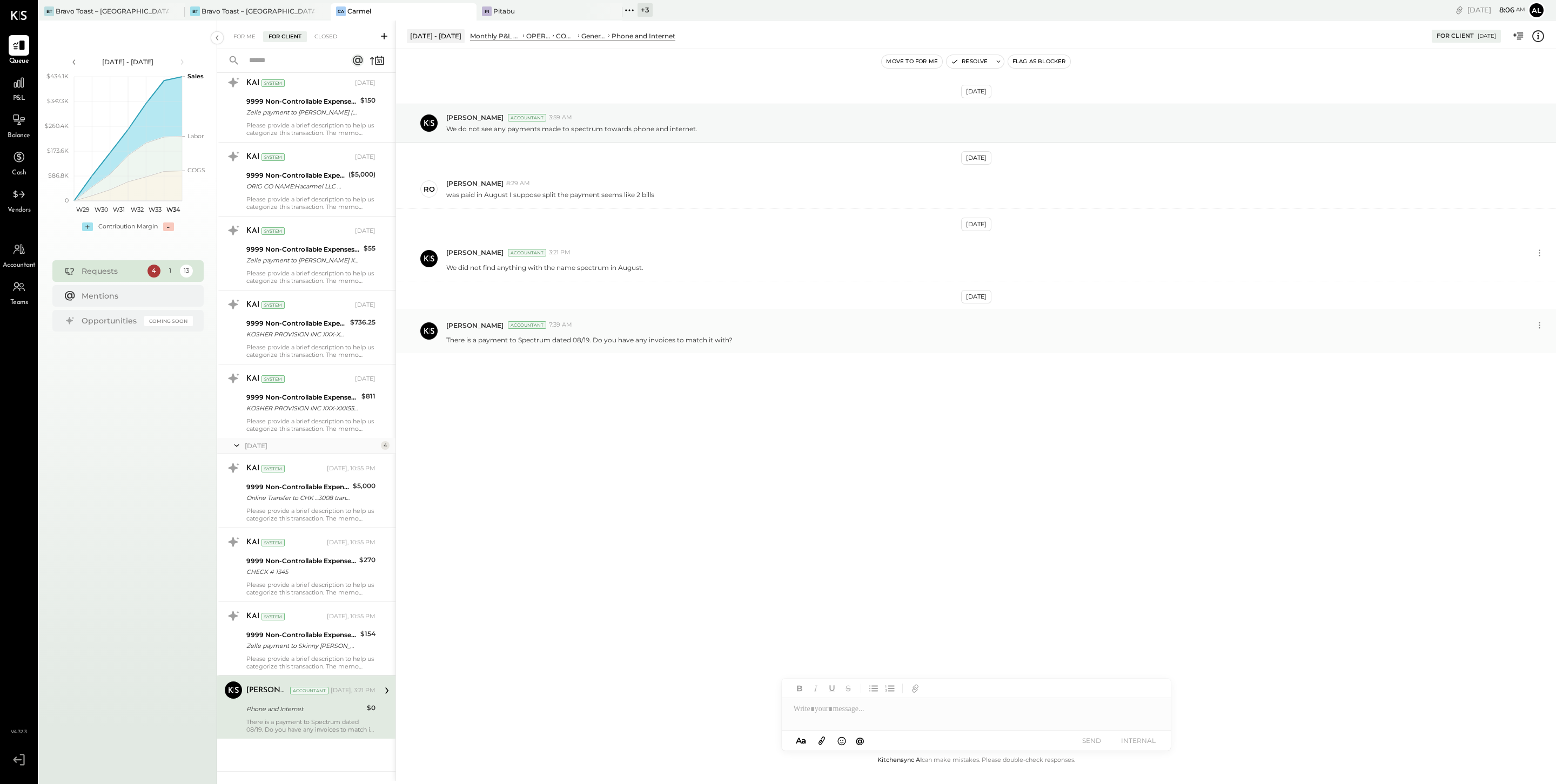
click at [719, 340] on p "There is a payment to Spectrum dated 08/19. Do you have any invoices to match i…" at bounding box center [589, 341] width 286 height 10
click at [773, 348] on div "[PERSON_NAME] Accountant 7:39 AM There is a payment to Spectrum dated 08/19. Do…" at bounding box center [975, 331] width 1160 height 45
click at [1541, 330] on icon at bounding box center [1540, 325] width 11 height 11
click at [1514, 363] on button "Delete Message..." at bounding box center [1510, 362] width 73 height 18
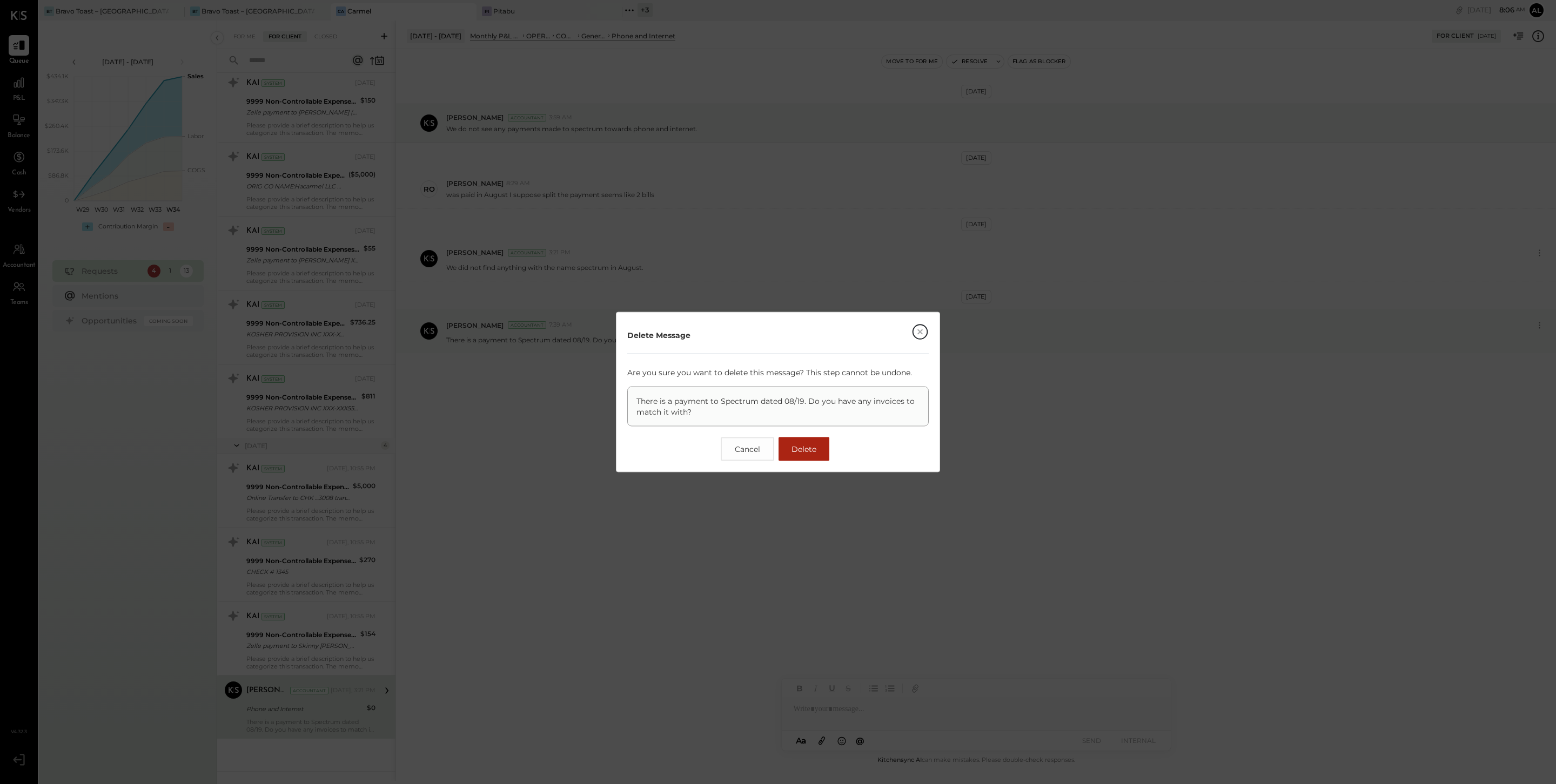
click at [804, 452] on span "Delete" at bounding box center [804, 449] width 25 height 10
